Goal: Task Accomplishment & Management: Use online tool/utility

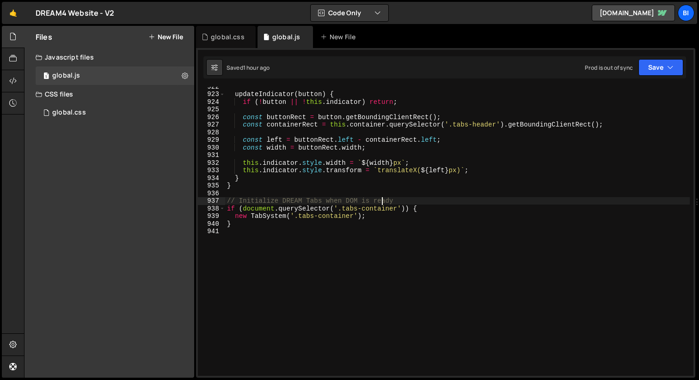
scroll to position [1075, 0]
click at [321, 137] on div "updateIndicator ( button ) { if ( ! button || ! this . indicator ) return ; con…" at bounding box center [457, 235] width 464 height 304
type textarea "}"
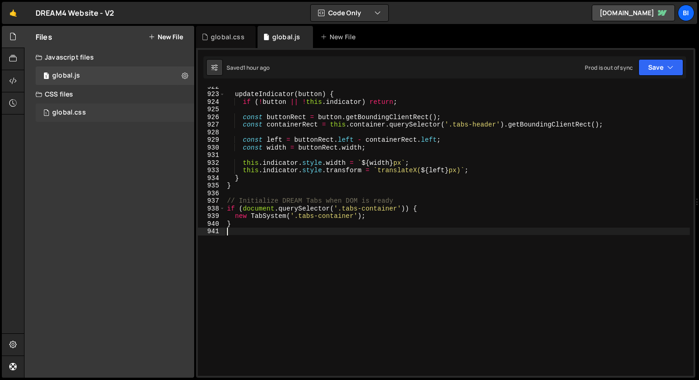
click at [70, 112] on div "global.css" at bounding box center [69, 113] width 34 height 8
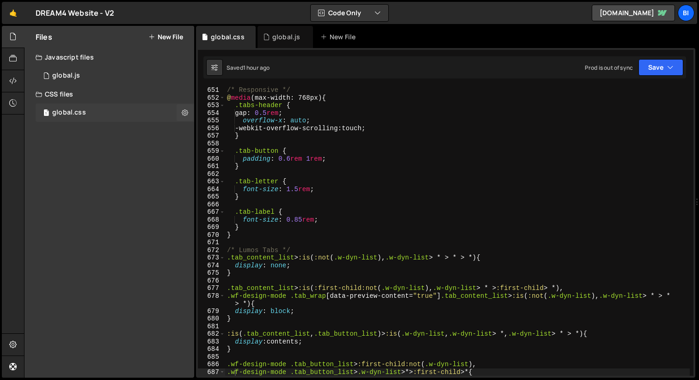
scroll to position [0, 0]
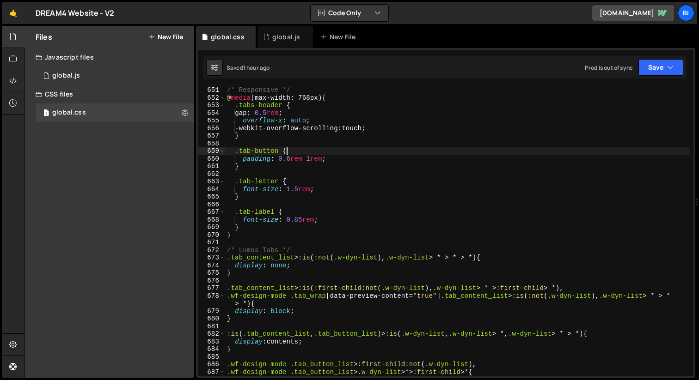
click at [386, 147] on div "/* Responsive */ @ media (max-width: 768px) { .tabs-header { gap : 0.5 rem ; ov…" at bounding box center [457, 238] width 464 height 304
type textarea "}"
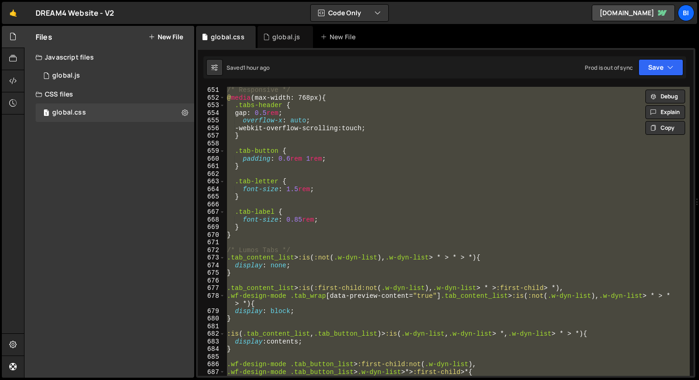
paste textarea
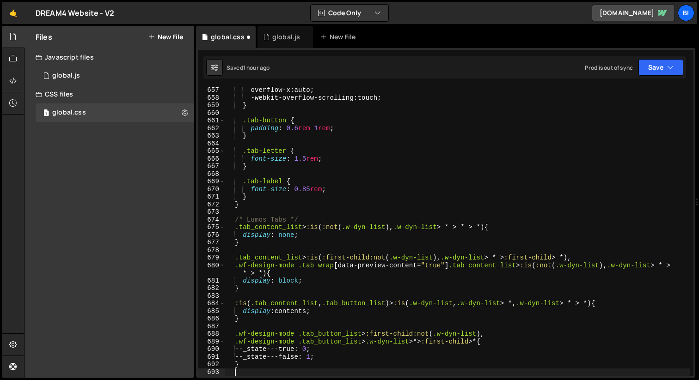
scroll to position [5047, 0]
type textarea ".wf-design-mode .tab_button_list>.w-dyn-list>*> :first-child>* {"
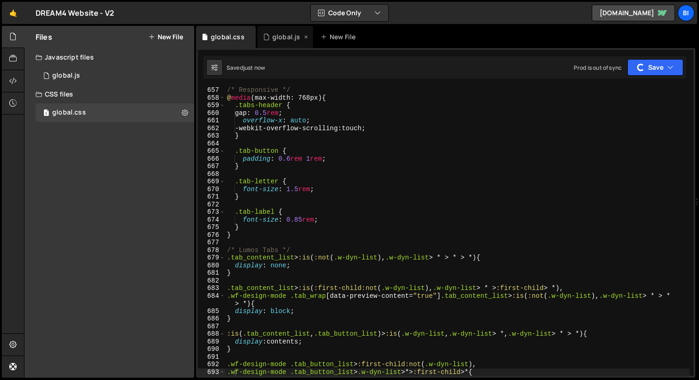
click at [282, 38] on div "global.js" at bounding box center [286, 36] width 28 height 9
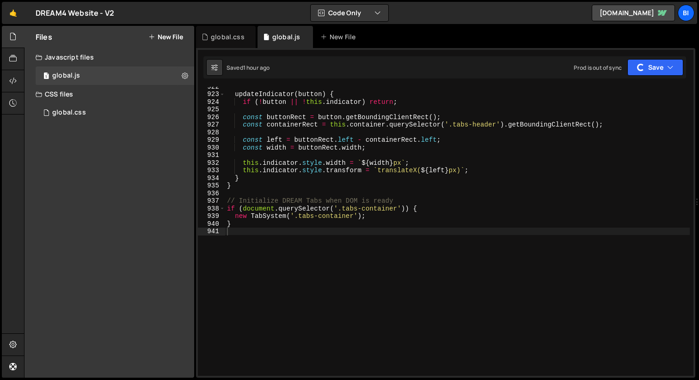
type textarea "this.indicator.style.transform = `translateX(${left}px)`;"
click at [394, 172] on div "updateIndicator ( button ) { if ( ! button || ! this . indicator ) return ; con…" at bounding box center [457, 235] width 464 height 304
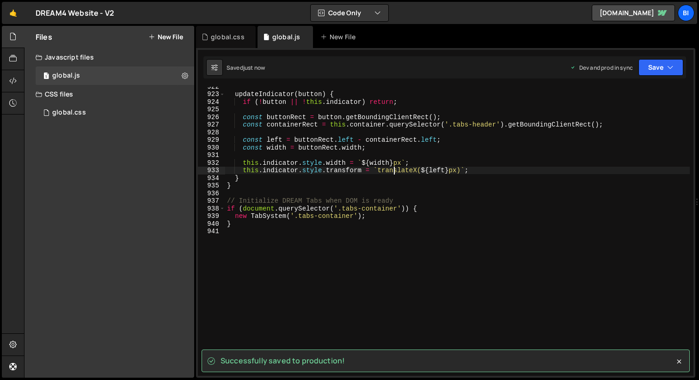
scroll to position [1075, 0]
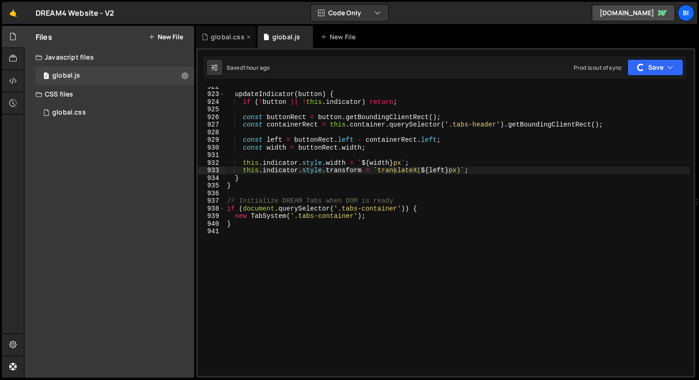
click at [225, 41] on div "global.css" at bounding box center [228, 36] width 34 height 9
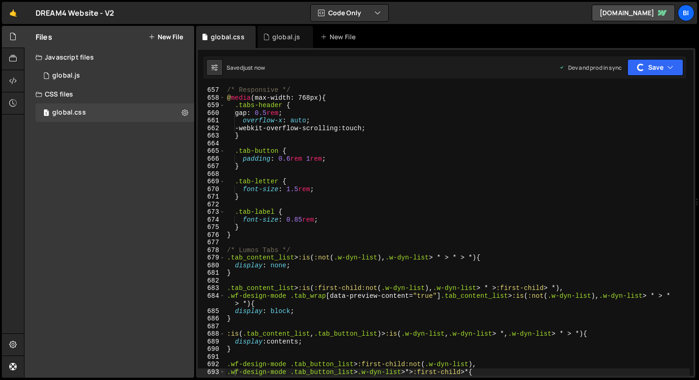
click at [382, 205] on div "/* Responsive */ @ media (max-width: 768px) { .tabs-header { gap : 0.5 rem ; ov…" at bounding box center [457, 238] width 464 height 304
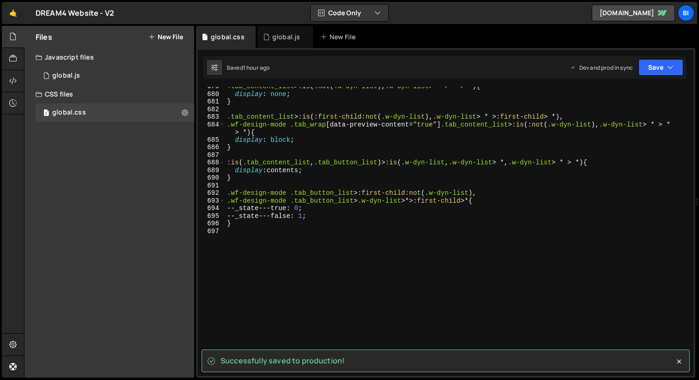
scroll to position [5219, 0]
click at [339, 234] on div ".tab_content_list > :is ( :not ( .w-dyn-list ), .w-dyn-list > * > * > *) { disp…" at bounding box center [457, 235] width 464 height 304
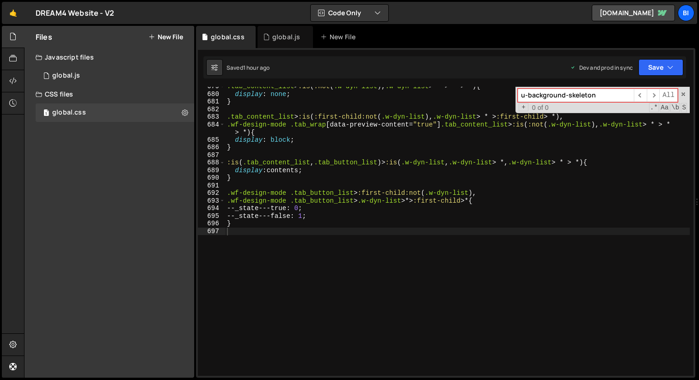
paste input "translate(-120%, 0%)"
type input "translate(-120%, 0%)"
click at [277, 35] on div "global.js" at bounding box center [286, 36] width 28 height 9
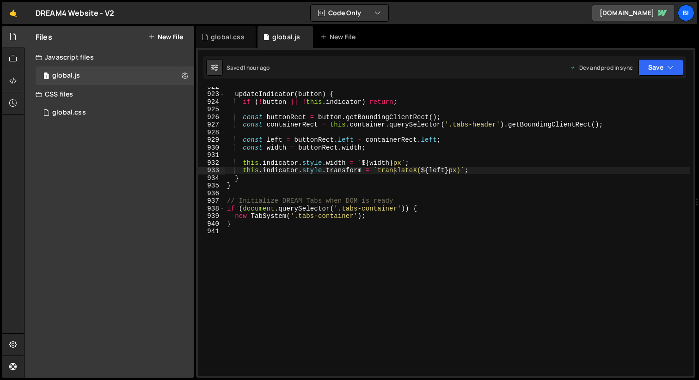
type textarea "const containerRect = this.container.querySelector('.tabs-header').getBoundingC…"
click at [286, 124] on div "updateIndicator ( button ) { if ( ! button || ! this . indicator ) return ; con…" at bounding box center [457, 235] width 464 height 304
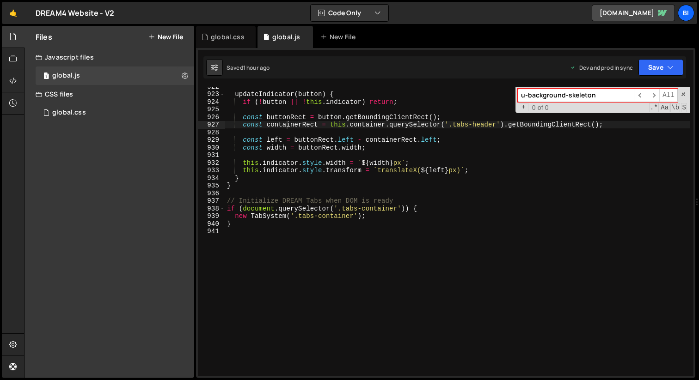
paste input "translate(-120%, 0%)"
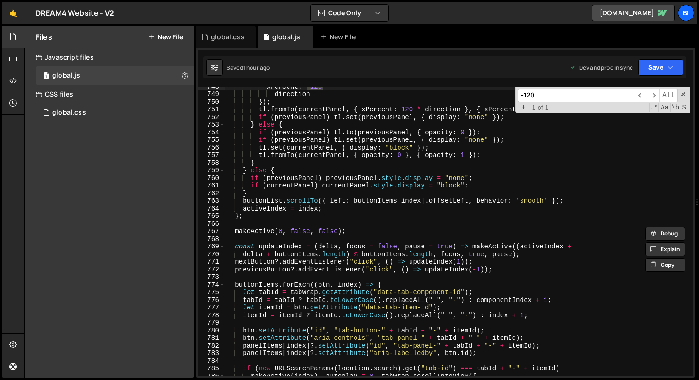
scroll to position [5699, 0]
type input "-120"
click at [682, 92] on span at bounding box center [683, 94] width 6 height 6
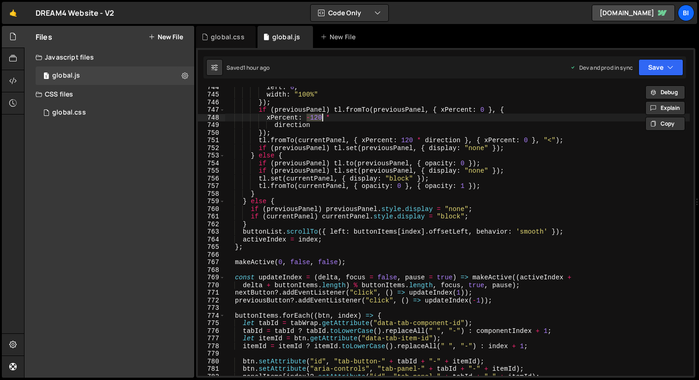
scroll to position [5662, 0]
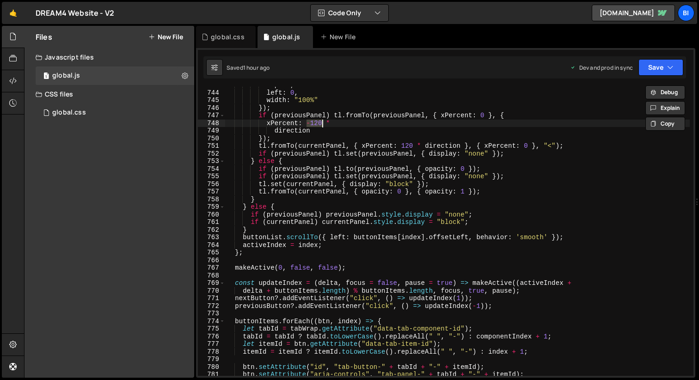
click at [414, 174] on div "top : 0 , left : 0 , width : "100%" }) ; if ( previousPanel ) tl . fromTo ( pre…" at bounding box center [457, 233] width 464 height 304
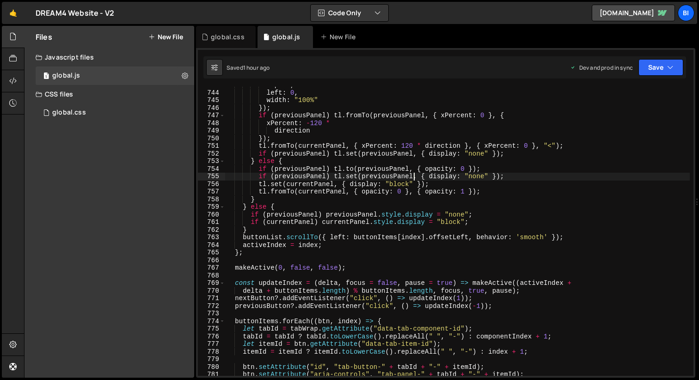
click at [456, 200] on div "top : 0 , left : 0 , width : "100%" }) ; if ( previousPanel ) tl . fromTo ( pre…" at bounding box center [457, 233] width 464 height 304
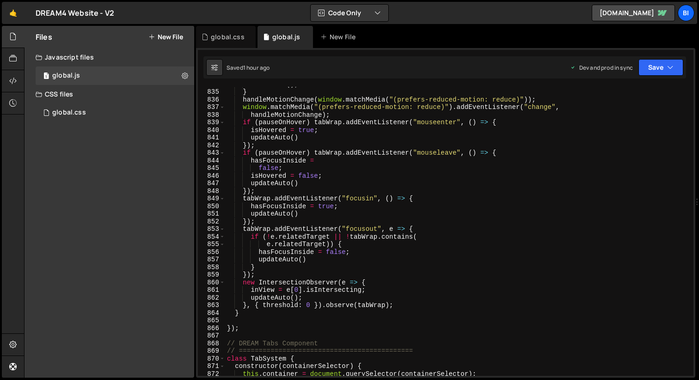
scroll to position [6409, 0]
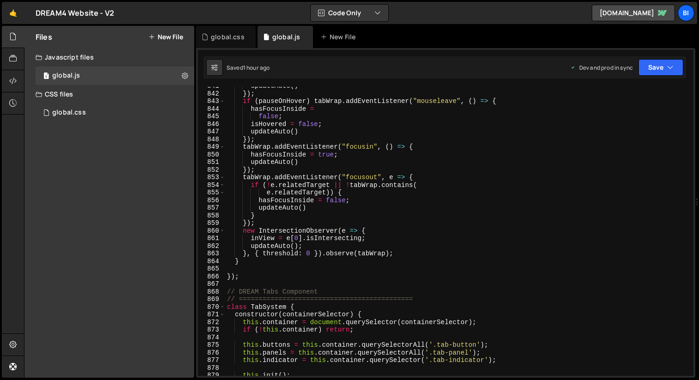
click at [440, 212] on div "updateAuto ( ) }) ; if ( pauseOnHover ) tabWrap . addEventListener ( "mouseleav…" at bounding box center [457, 234] width 464 height 304
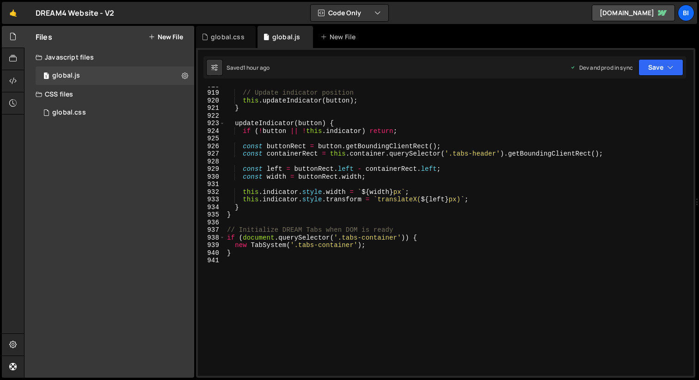
scroll to position [7020, 0]
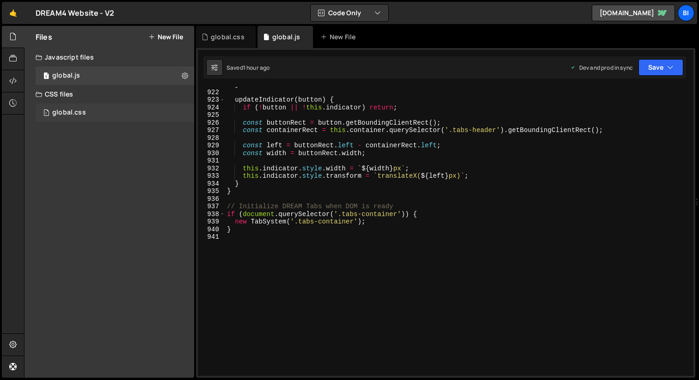
click at [82, 118] on div "1 global.css 0" at bounding box center [115, 112] width 158 height 18
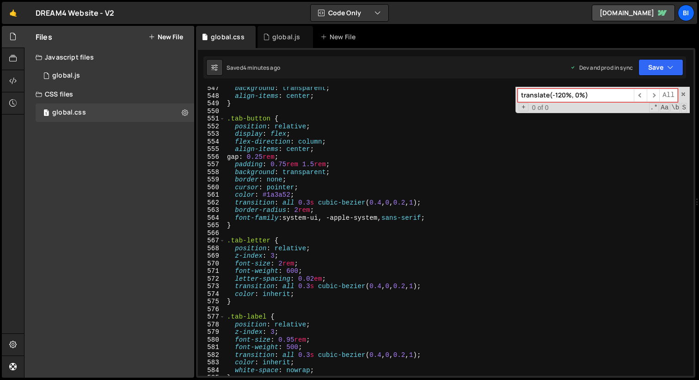
scroll to position [4207, 0]
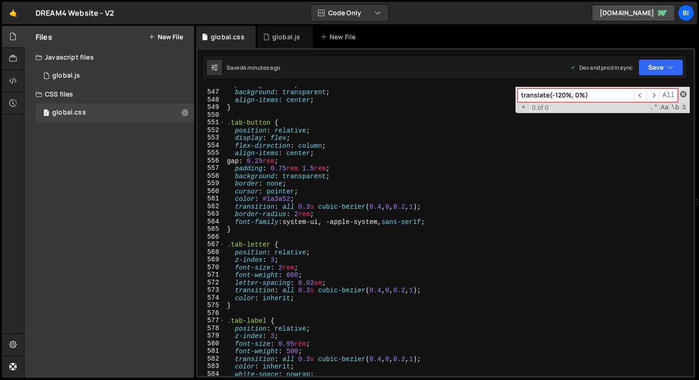
click at [682, 96] on span at bounding box center [683, 94] width 6 height 6
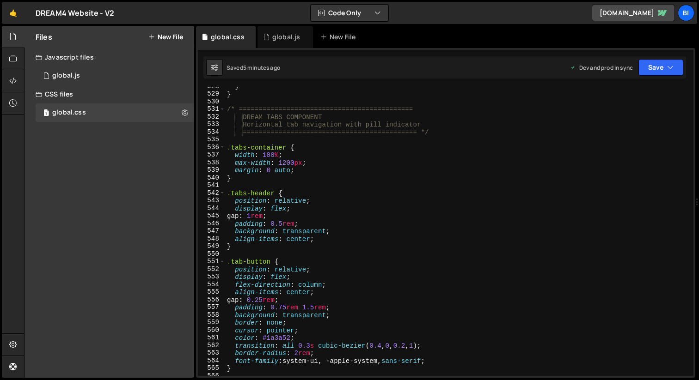
scroll to position [4078, 0]
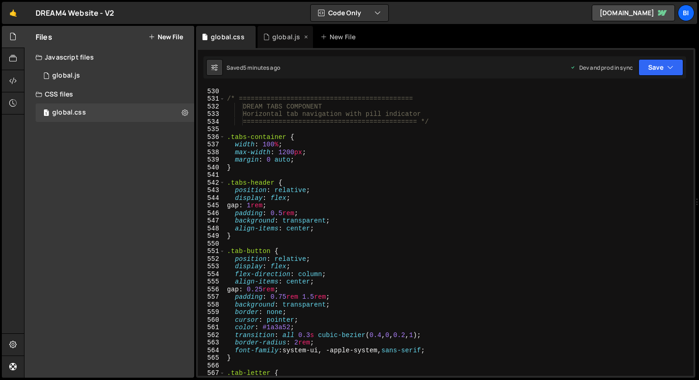
click at [270, 31] on div "global.js" at bounding box center [284, 37] width 55 height 22
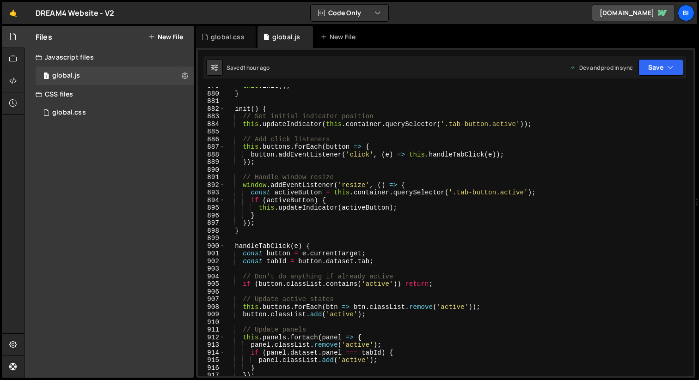
scroll to position [6684, 0]
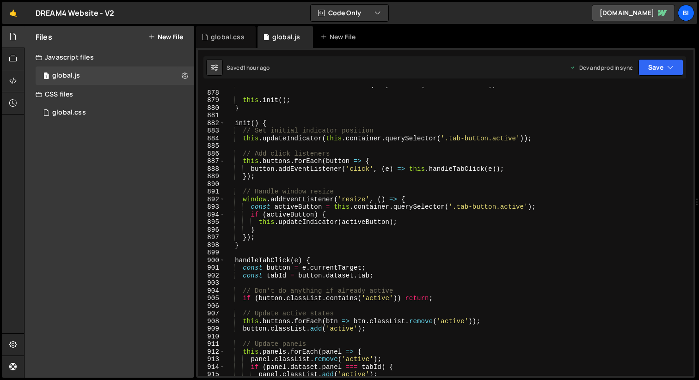
type textarea "handleTabClick(e) {"
click at [463, 261] on div "this . indicator = this . container . querySelector ( '.tab-indicator' ) ; this…" at bounding box center [457, 233] width 464 height 304
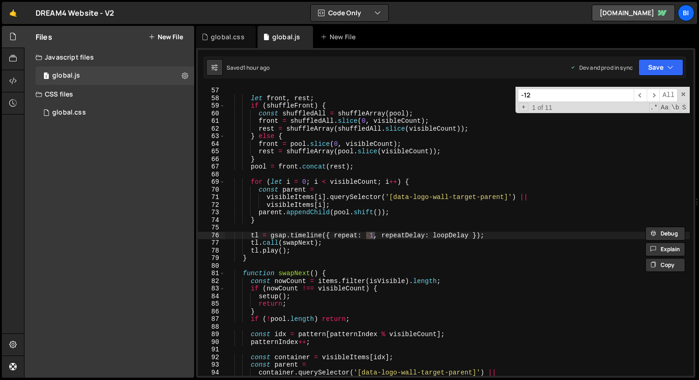
scroll to position [5558, 0]
type input "-120"
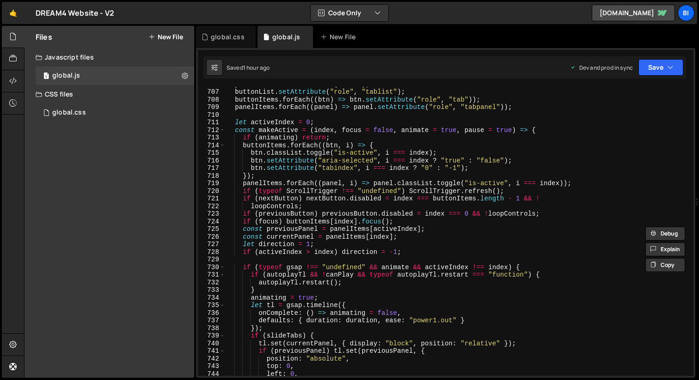
scroll to position [5550, 0]
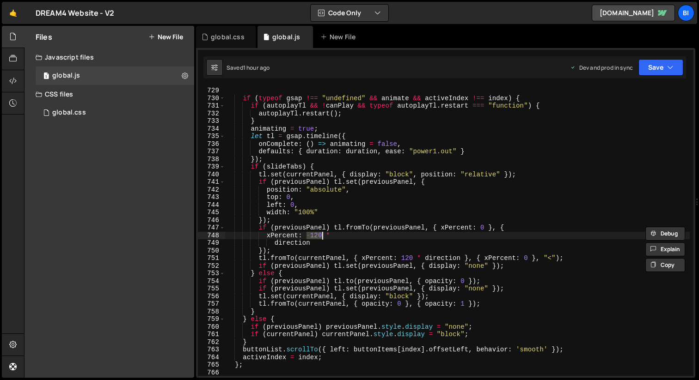
click at [338, 230] on div "if ( typeof gsap !== "undefined" && animate && activeIndex !== index ) { if ( a…" at bounding box center [457, 239] width 464 height 304
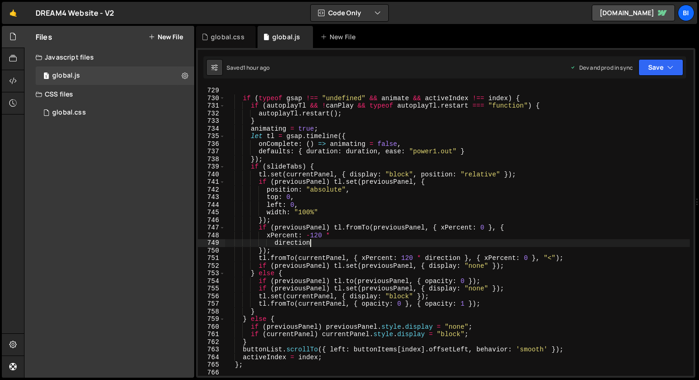
click at [359, 241] on div "if ( typeof gsap !== "undefined" && animate && activeIndex !== index ) { if ( a…" at bounding box center [457, 239] width 464 height 304
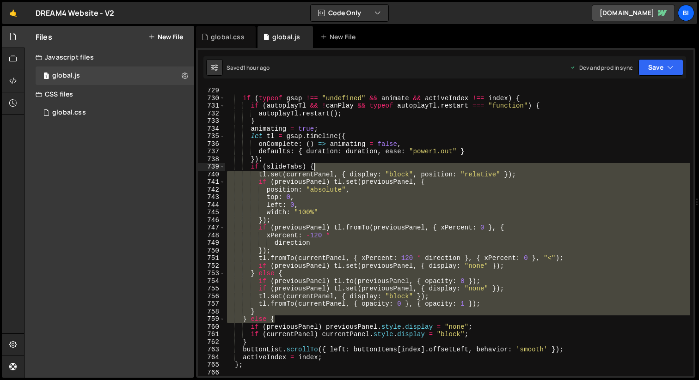
drag, startPoint x: 420, startPoint y: 318, endPoint x: 293, endPoint y: 121, distance: 234.7
click at [293, 121] on div "if ( typeof gsap !== "undefined" && animate && activeIndex !== index ) { if ( a…" at bounding box center [457, 239] width 464 height 304
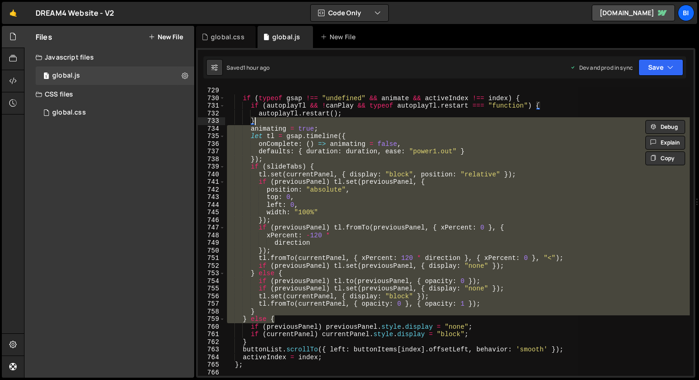
click at [472, 193] on div "if ( typeof gsap !== "undefined" && animate && activeIndex !== index ) { if ( a…" at bounding box center [457, 231] width 464 height 289
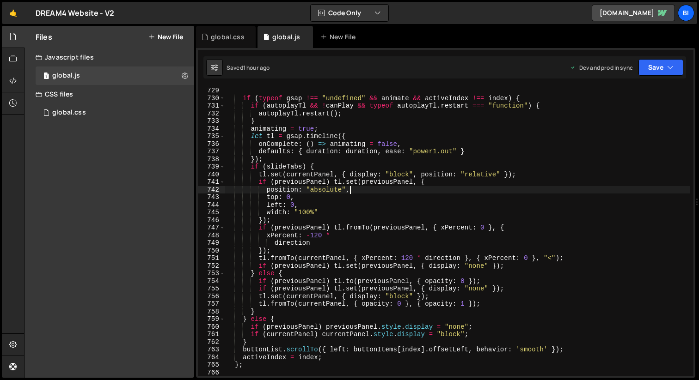
click at [341, 149] on div "if ( typeof gsap !== "undefined" && animate && activeIndex !== index ) { if ( a…" at bounding box center [457, 239] width 464 height 304
type textarea "}"
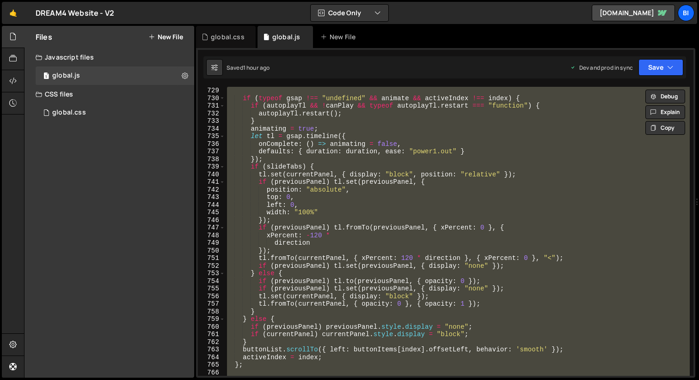
paste textarea
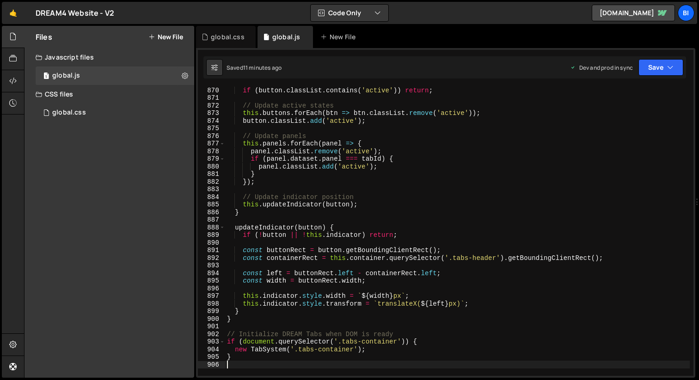
click at [326, 147] on div "if ( button . classList . contains ( 'active' )) return ; // Update active stat…" at bounding box center [457, 238] width 464 height 304
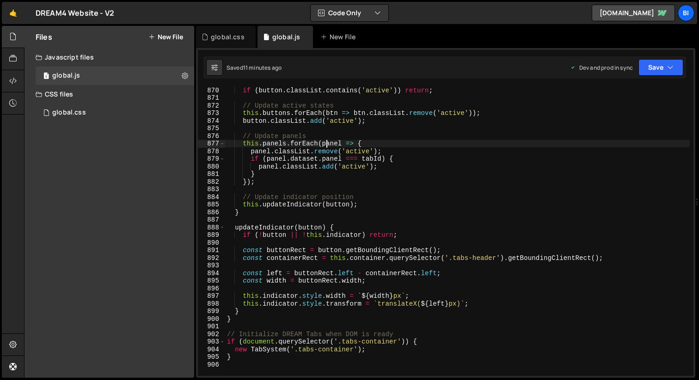
type textarea "}"
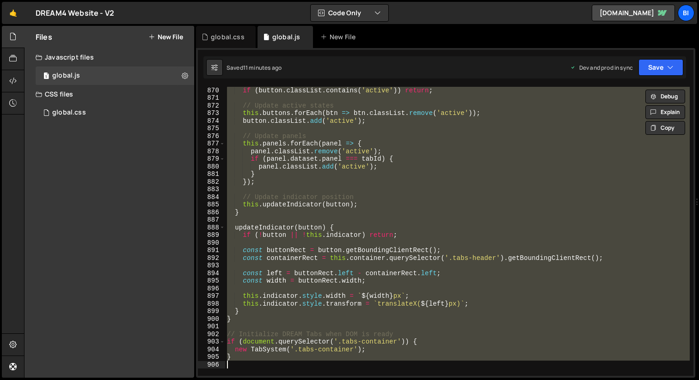
paste textarea
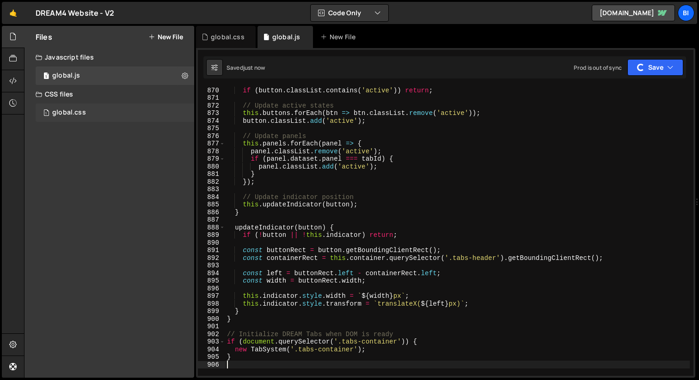
click at [92, 108] on div "1 global.css 0" at bounding box center [115, 112] width 158 height 18
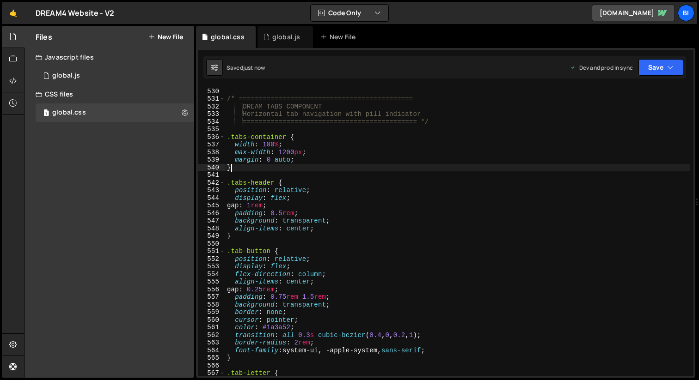
click at [313, 168] on div "} /* ============================================ DREAM TABS COMPONENT Horizont…" at bounding box center [457, 232] width 464 height 304
type textarea "}"
paste textarea
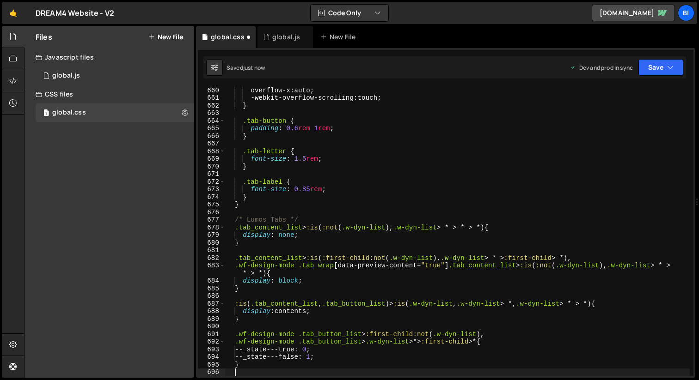
scroll to position [5070, 0]
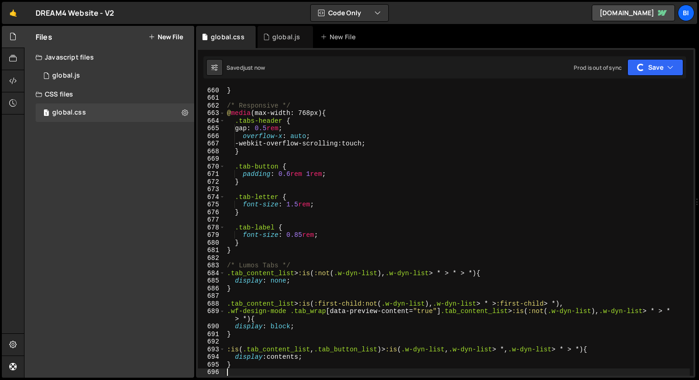
click at [381, 186] on div "} /* Responsive */ @ media (max-width: 768px) { .tabs-header { gap : 0.5 rem ; …" at bounding box center [457, 238] width 464 height 304
